Goal: Task Accomplishment & Management: Manage account settings

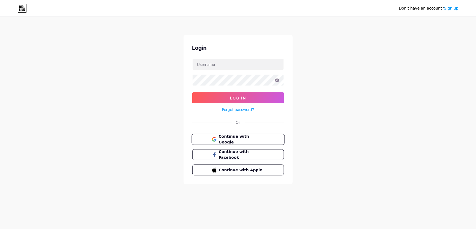
click at [265, 137] on button "Continue with Google" at bounding box center [238, 139] width 93 height 11
click at [239, 139] on span "Continue with Google" at bounding box center [242, 140] width 46 height 12
click at [236, 138] on span "Continue with Google" at bounding box center [242, 140] width 46 height 12
click at [222, 141] on span "Continue with Google" at bounding box center [242, 140] width 46 height 12
click at [220, 63] on input "text" at bounding box center [238, 64] width 91 height 11
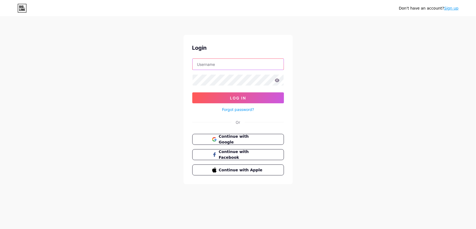
paste input "Southern Stone Crafters LLC"
type input "Southern Stone Crafters LLC"
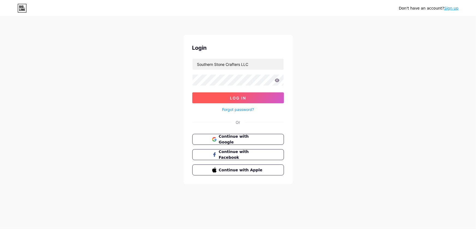
click at [253, 97] on button "Log In" at bounding box center [238, 97] width 92 height 11
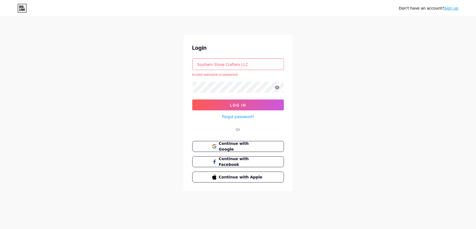
click at [243, 117] on link "Forgot password?" at bounding box center [238, 117] width 32 height 6
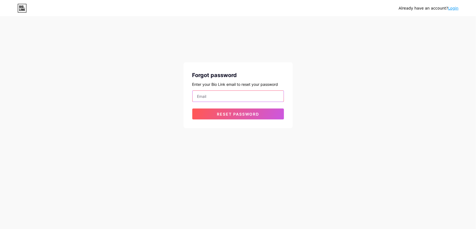
click at [214, 94] on input "email" at bounding box center [238, 96] width 91 height 11
paste input "southernstonec52@gmail.com"
type input "southernstonec52@gmail.com"
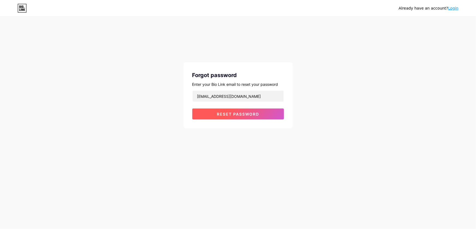
click at [241, 112] on span "Reset password" at bounding box center [238, 114] width 42 height 5
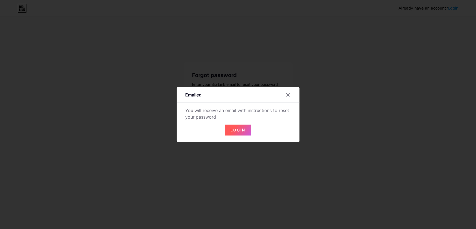
click at [237, 131] on span "Login" at bounding box center [238, 130] width 15 height 5
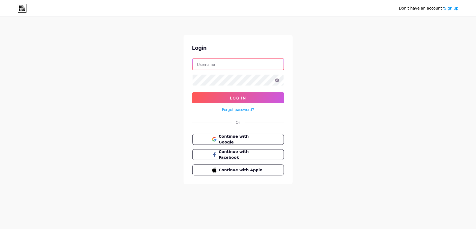
type input "Southern Stone Crafters LLC"
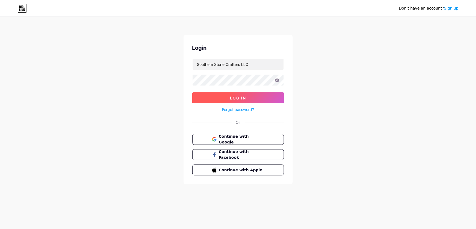
click at [248, 97] on button "Log In" at bounding box center [238, 97] width 92 height 11
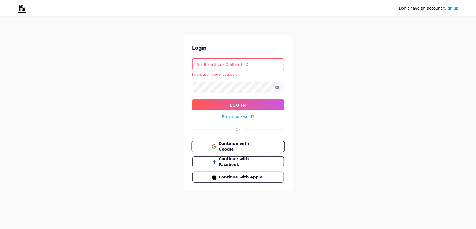
click at [246, 145] on span "Continue with Google" at bounding box center [242, 147] width 46 height 12
